Goal: Navigation & Orientation: Go to known website

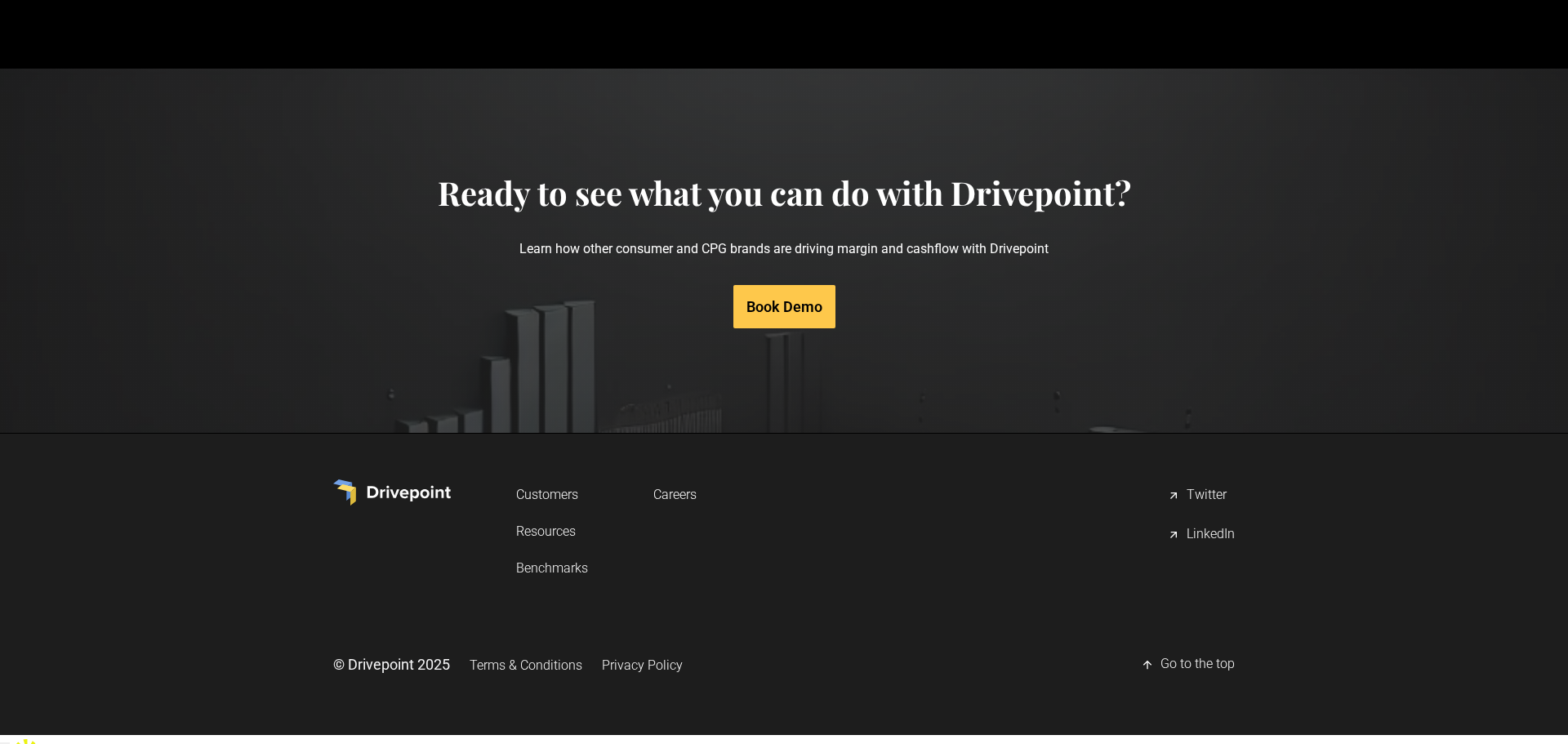
scroll to position [7801, 0]
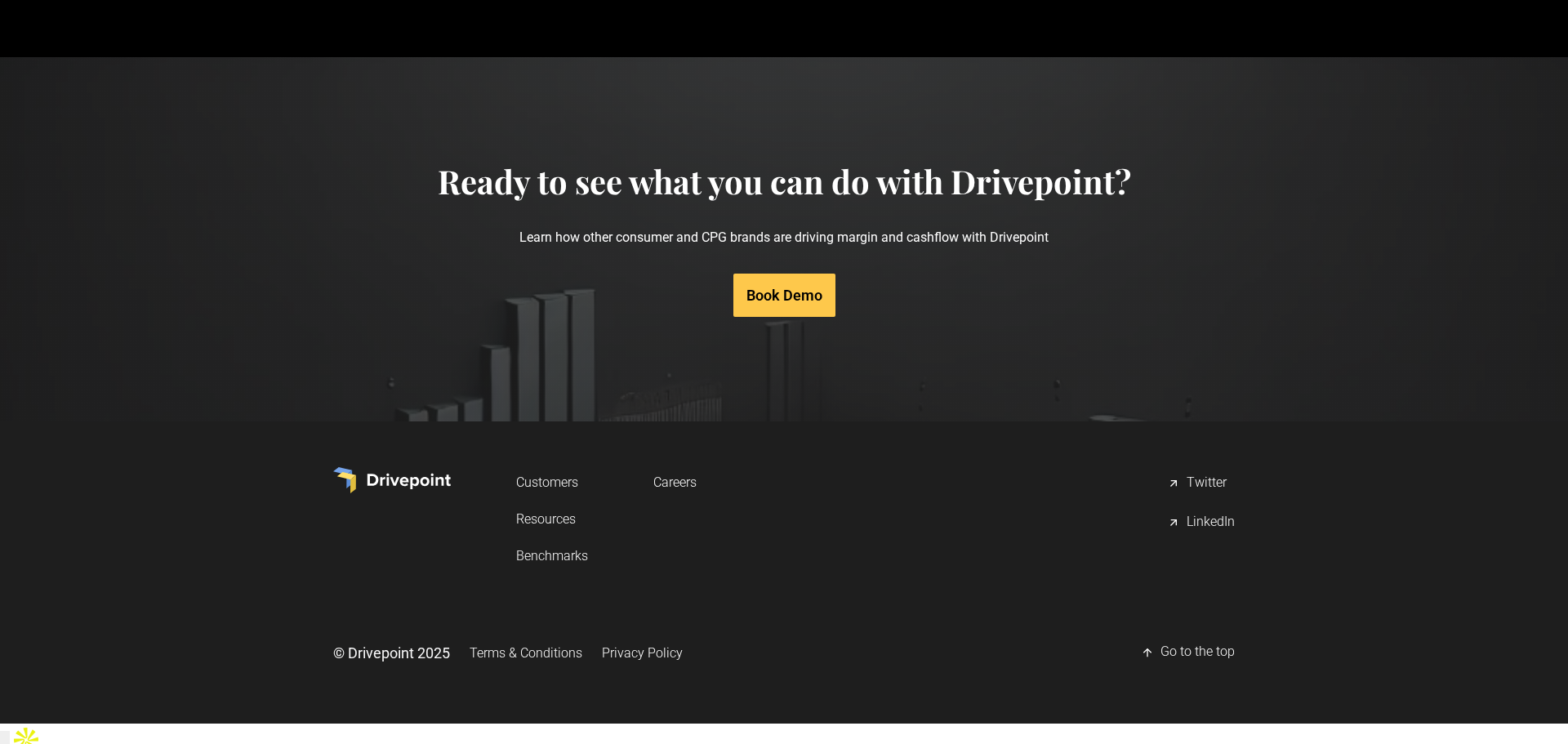
click at [1190, 493] on div "Twitter" at bounding box center [1207, 484] width 40 height 19
click at [10, 731] on input "button" at bounding box center [4, 740] width 10 height 18
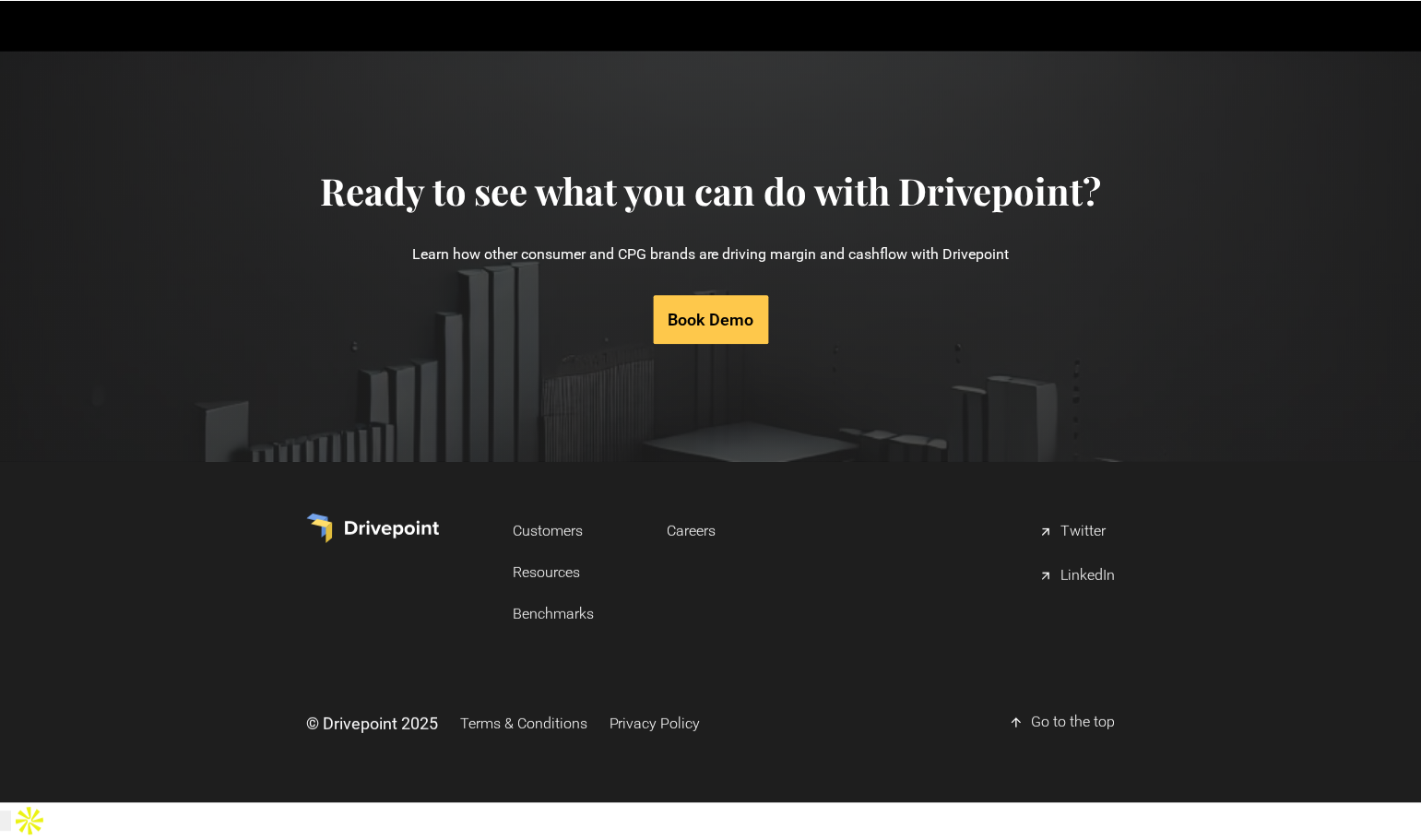
scroll to position [9201, 0]
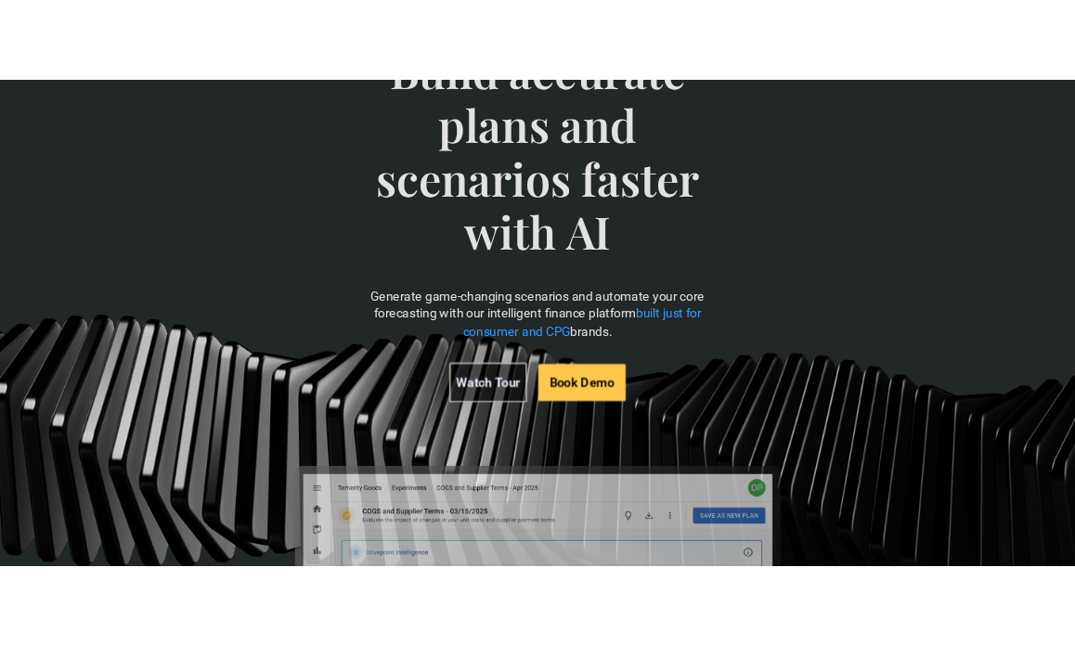
scroll to position [246, 0]
